Goal: Check status: Check status

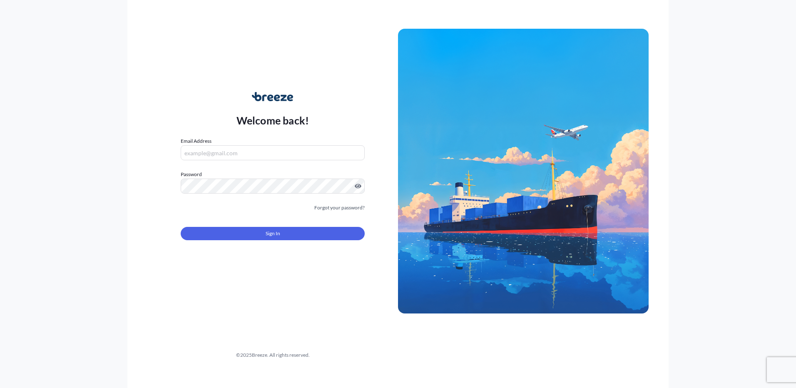
type input "[PERSON_NAME][EMAIL_ADDRESS][PERSON_NAME][DOMAIN_NAME]"
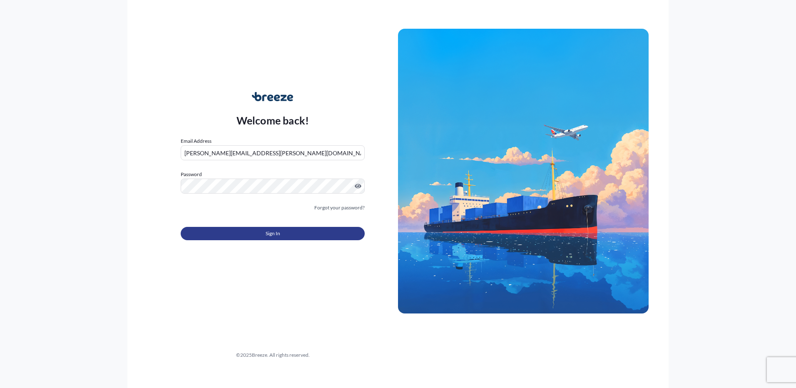
click at [242, 234] on button "Sign In" at bounding box center [273, 233] width 184 height 13
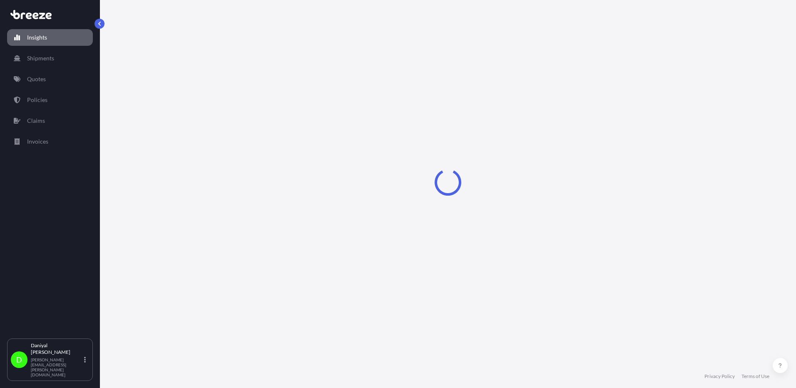
select select "2025"
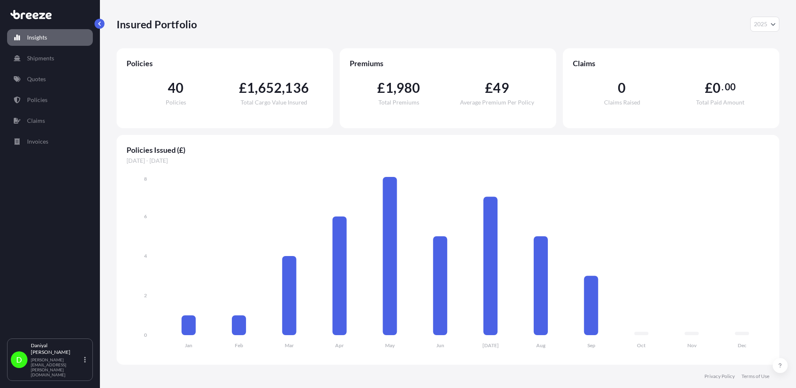
click at [37, 130] on div "Insights Shipments Quotes Policies Claims Invoices" at bounding box center [50, 180] width 86 height 317
click at [37, 144] on p "Invoices" at bounding box center [37, 141] width 21 height 8
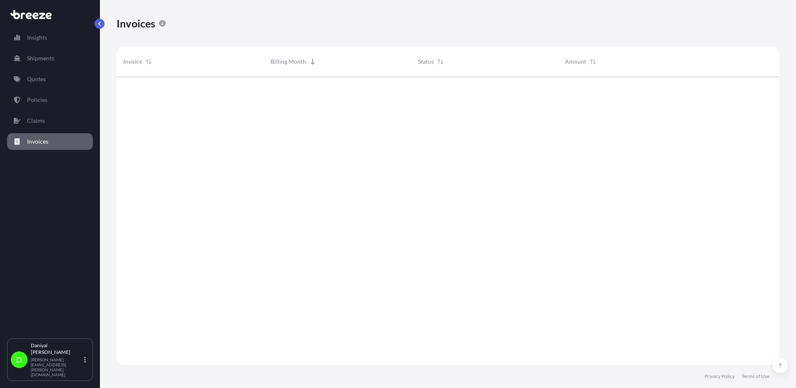
scroll to position [290, 657]
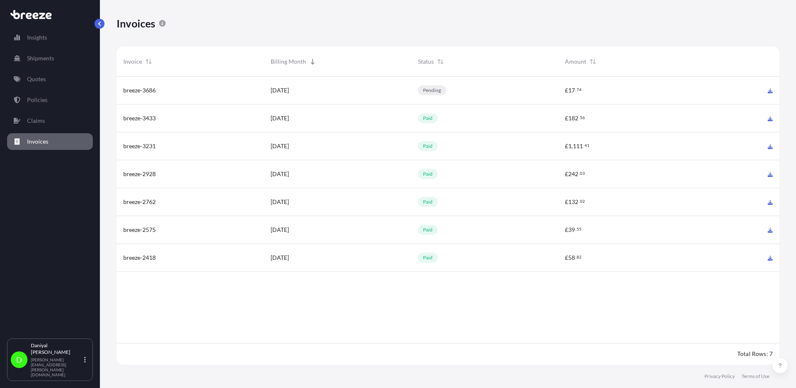
click at [604, 118] on div "£ 182 . 56" at bounding box center [632, 118] width 134 height 8
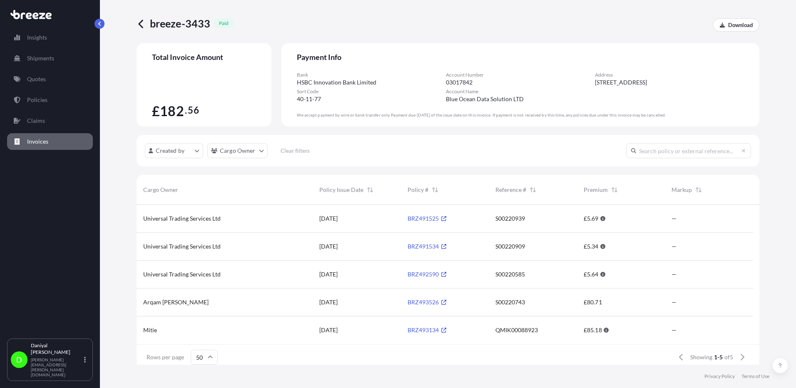
click at [61, 145] on link "Invoices" at bounding box center [50, 141] width 86 height 17
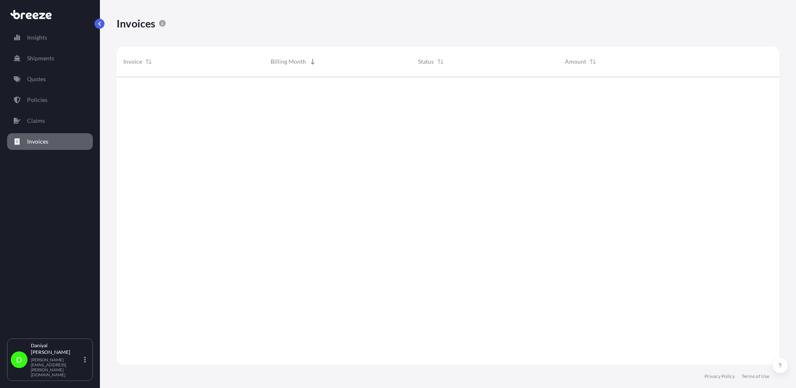
scroll to position [290, 657]
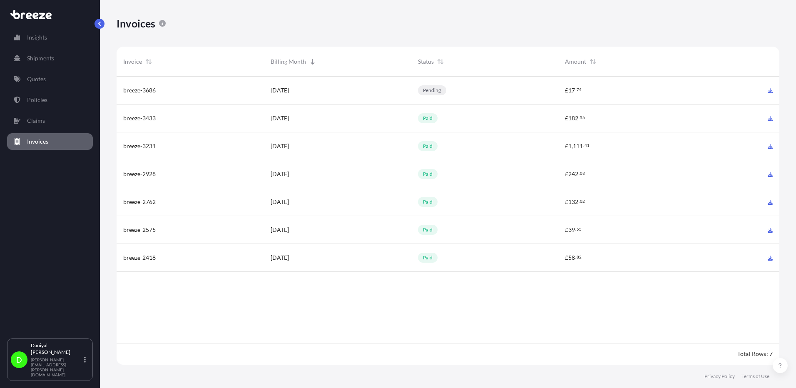
click at [443, 92] on div "pending" at bounding box center [432, 90] width 28 height 10
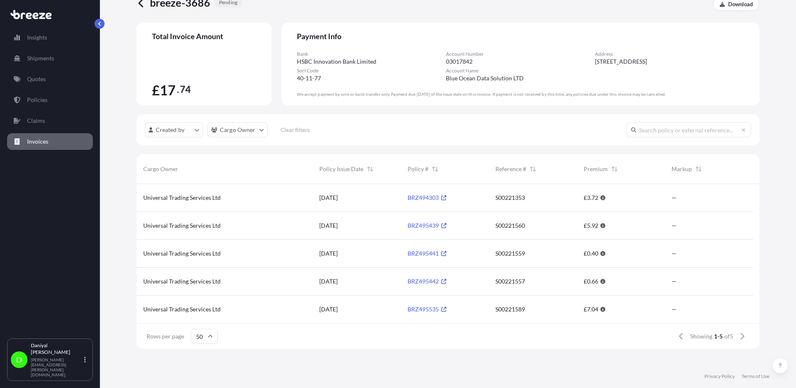
scroll to position [32, 0]
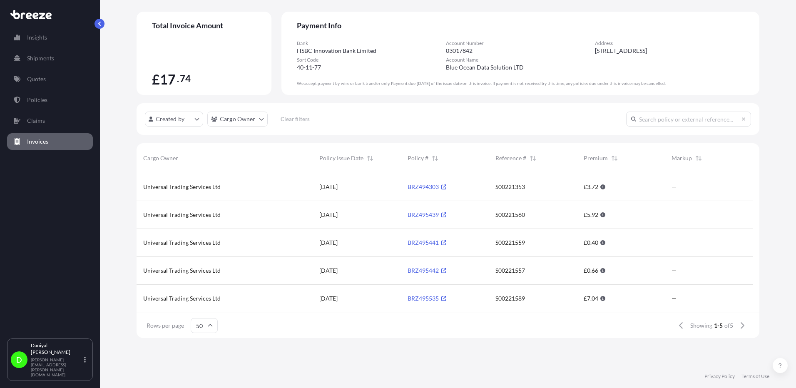
click at [65, 147] on link "Invoices" at bounding box center [50, 141] width 86 height 17
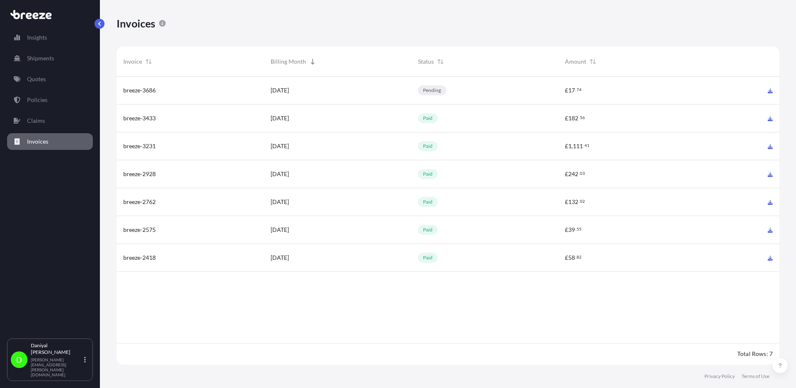
scroll to position [290, 657]
click at [437, 136] on div "paid" at bounding box center [484, 146] width 147 height 28
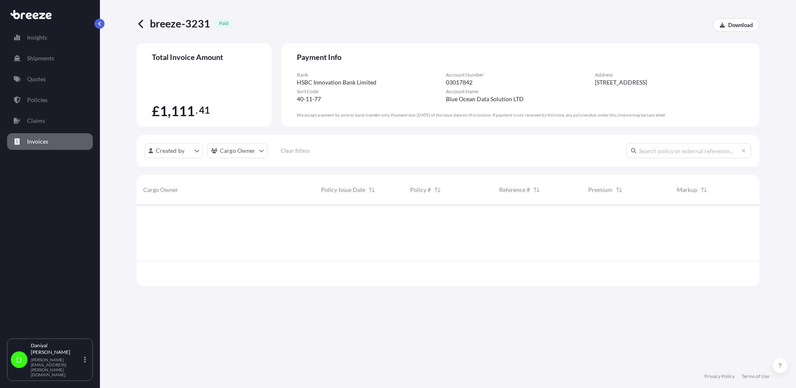
scroll to position [7, 7]
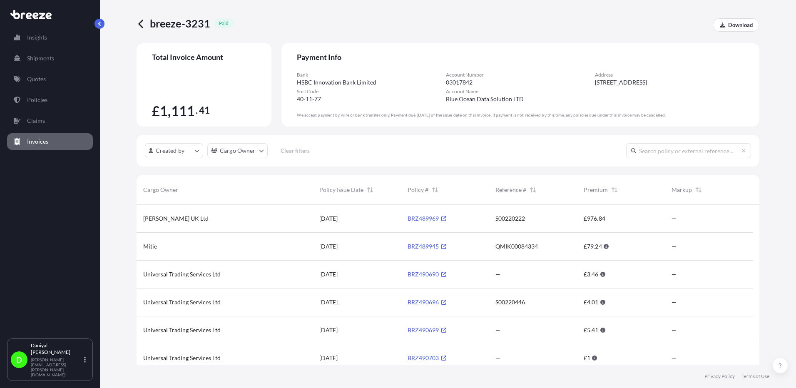
click at [662, 155] on input "text" at bounding box center [688, 150] width 125 height 15
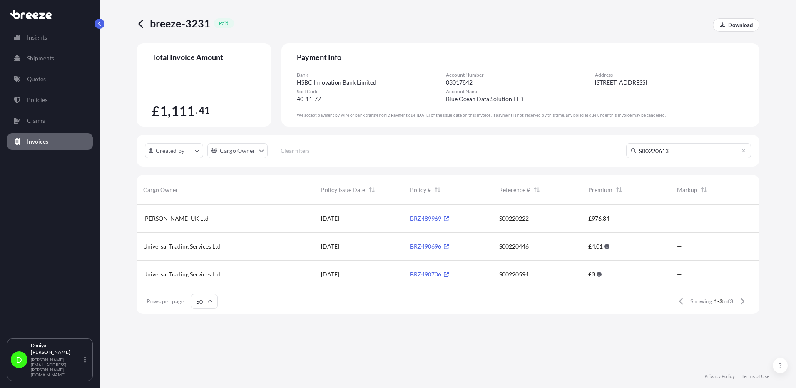
scroll to position [80, 617]
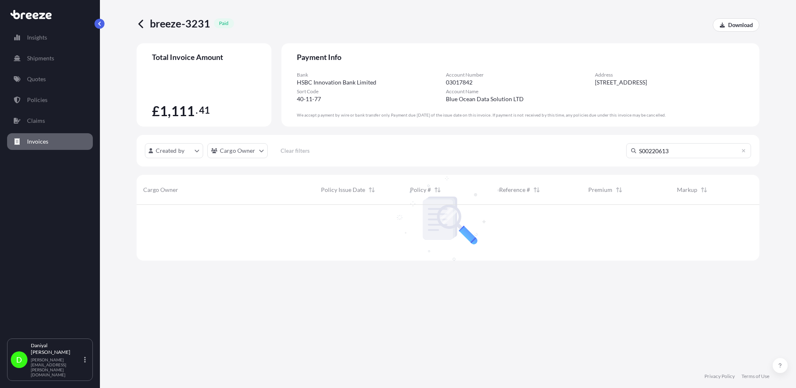
click at [662, 155] on input "S00220613" at bounding box center [688, 150] width 125 height 15
type input "S00220613"
click at [59, 103] on link "Policies" at bounding box center [50, 100] width 86 height 17
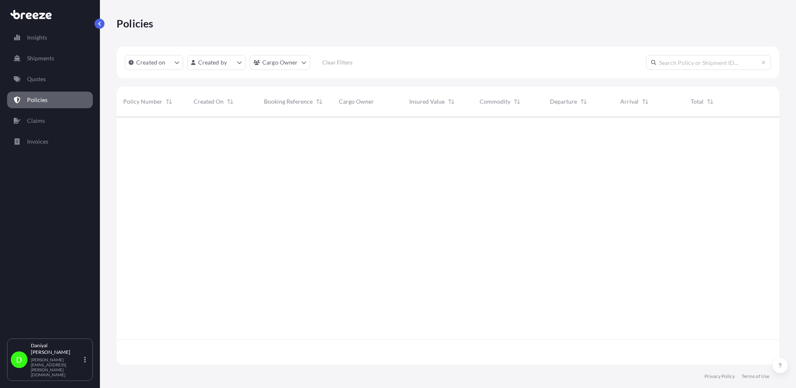
click at [679, 70] on div "Created on Created by Cargo Owner Clear Filters" at bounding box center [448, 63] width 663 height 32
click at [684, 64] on input "text" at bounding box center [708, 62] width 125 height 15
click at [684, 64] on input "S00220613" at bounding box center [708, 62] width 125 height 15
type input "S00220613"
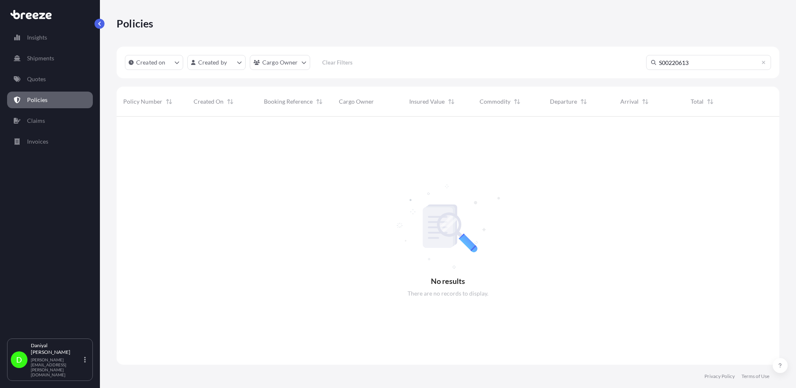
click at [55, 107] on link "Policies" at bounding box center [50, 100] width 86 height 17
click at [735, 229] on div at bounding box center [448, 241] width 663 height 248
